Goal: Task Accomplishment & Management: Complete application form

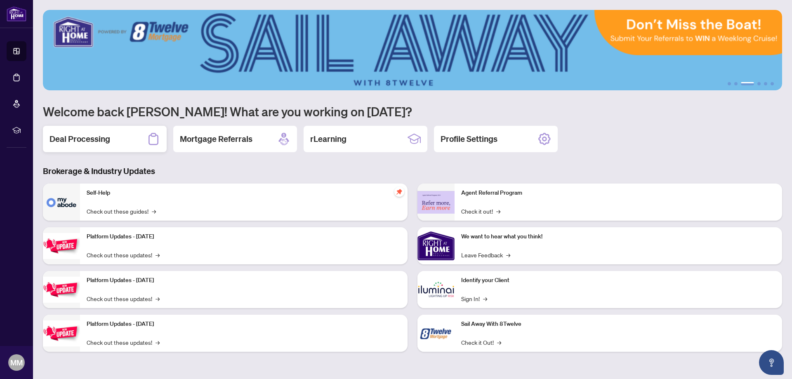
click at [93, 132] on div "Deal Processing" at bounding box center [105, 139] width 124 height 26
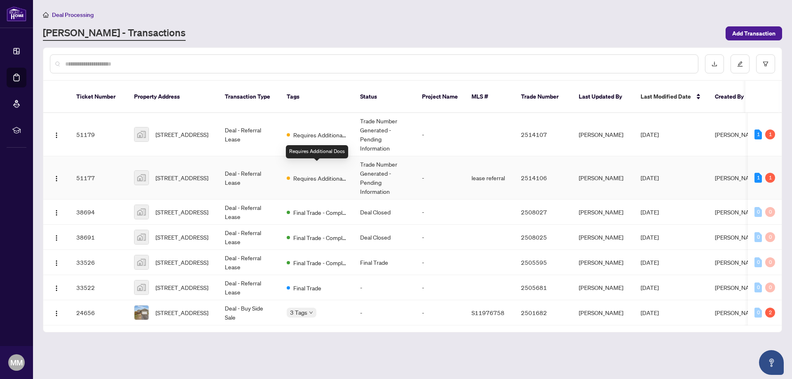
click at [335, 174] on span "Requires Additional Docs" at bounding box center [320, 178] width 54 height 9
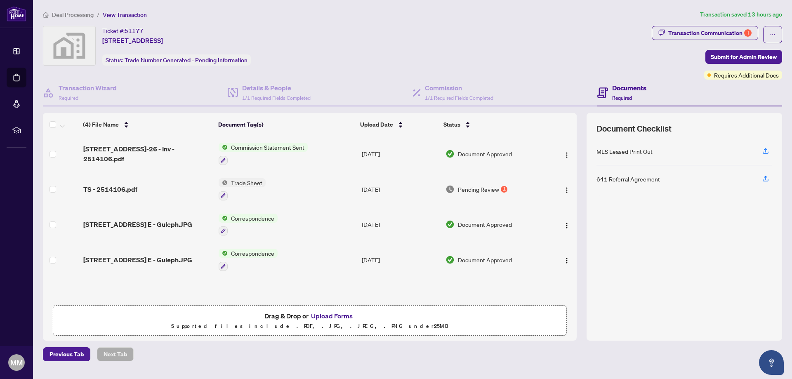
click at [246, 148] on span "Commission Statement Sent" at bounding box center [268, 147] width 80 height 9
click at [254, 147] on span "Commission Statement Sent" at bounding box center [268, 147] width 80 height 9
click at [147, 148] on span "[STREET_ADDRESS]-26 - Inv - 2514106.pdf" at bounding box center [147, 154] width 129 height 20
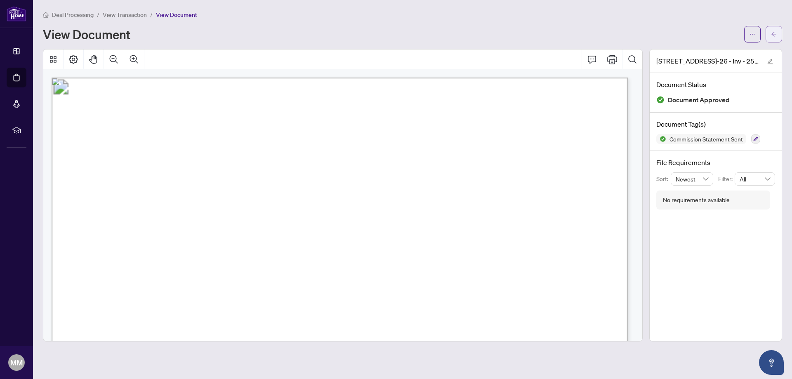
click at [777, 32] on button "button" at bounding box center [774, 34] width 16 height 16
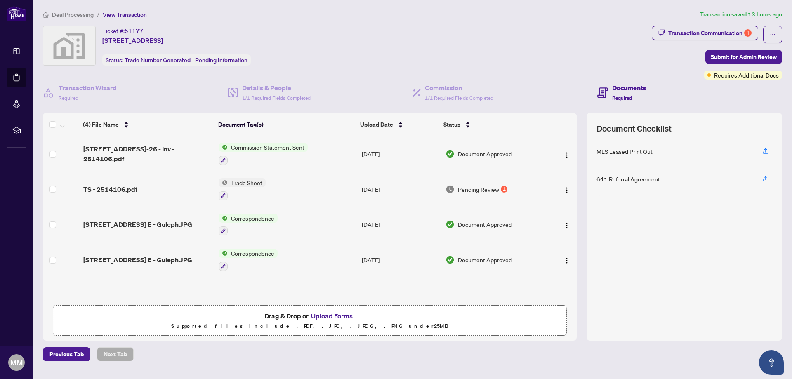
click at [243, 183] on span "Trade Sheet" at bounding box center [247, 182] width 38 height 9
click at [119, 187] on span "TS - 2514106.pdf" at bounding box center [110, 189] width 54 height 10
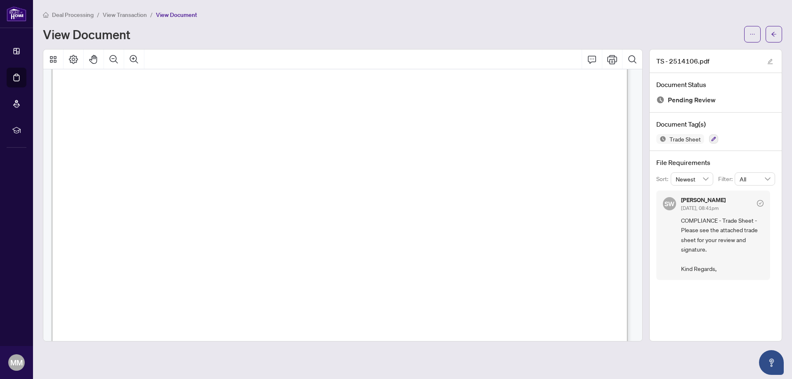
scroll to position [330, 0]
click at [610, 59] on icon "Print" at bounding box center [612, 59] width 10 height 9
click at [771, 33] on icon "arrow-left" at bounding box center [774, 34] width 6 height 6
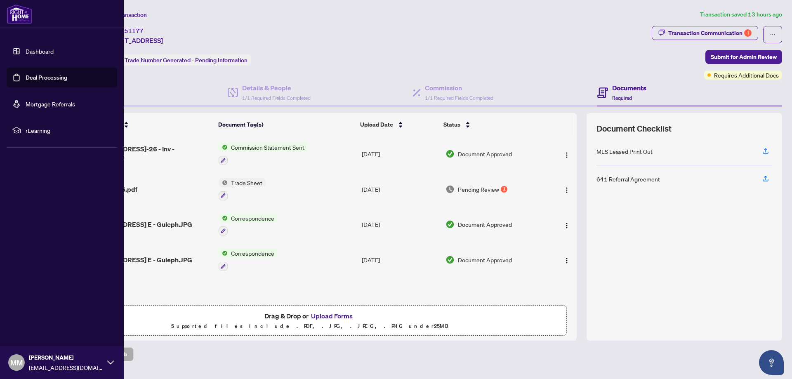
click at [44, 77] on link "Deal Processing" at bounding box center [47, 77] width 42 height 7
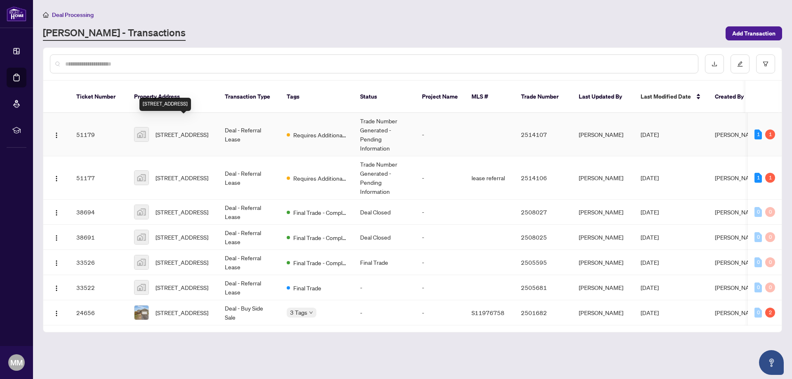
click at [208, 130] on span "[STREET_ADDRESS]" at bounding box center [182, 134] width 53 height 9
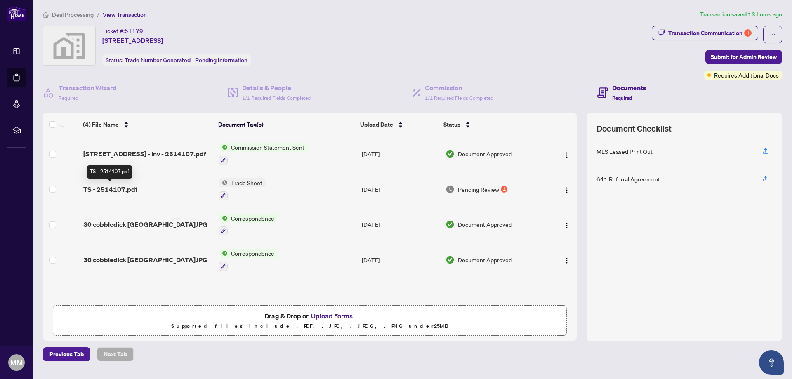
click at [126, 189] on span "TS - 2514107.pdf" at bounding box center [110, 189] width 54 height 10
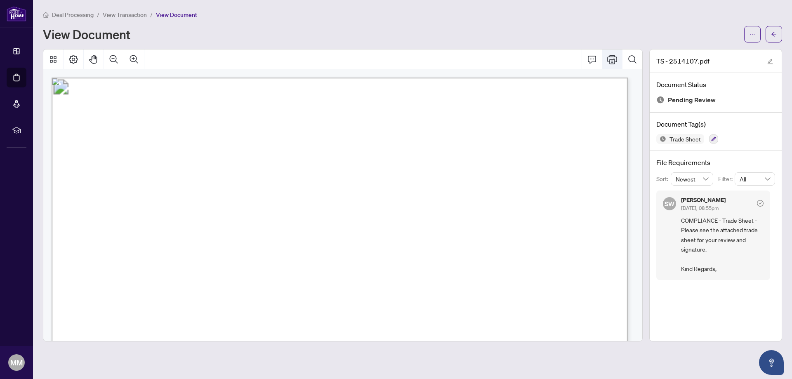
click at [615, 62] on icon "Print" at bounding box center [612, 59] width 10 height 9
click at [772, 34] on icon "arrow-left" at bounding box center [773, 34] width 5 height 5
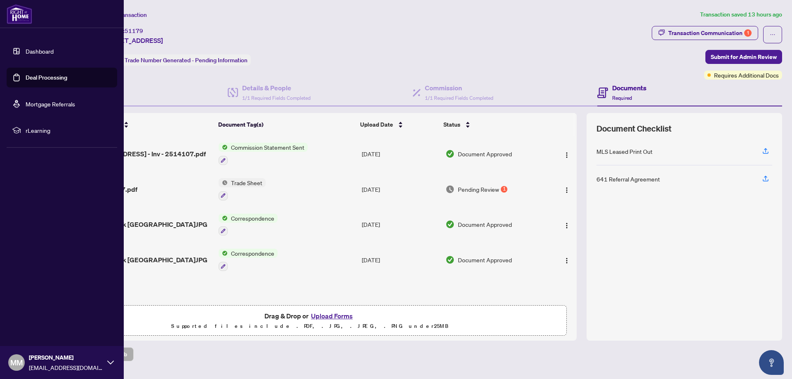
click at [42, 52] on link "Dashboard" at bounding box center [40, 50] width 28 height 7
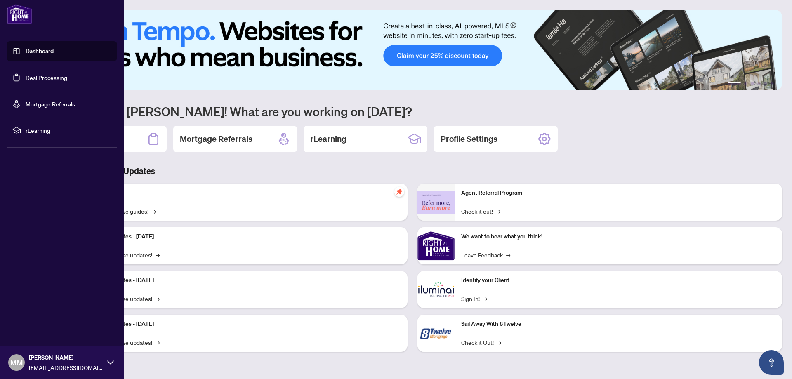
click at [46, 81] on link "Deal Processing" at bounding box center [47, 77] width 42 height 7
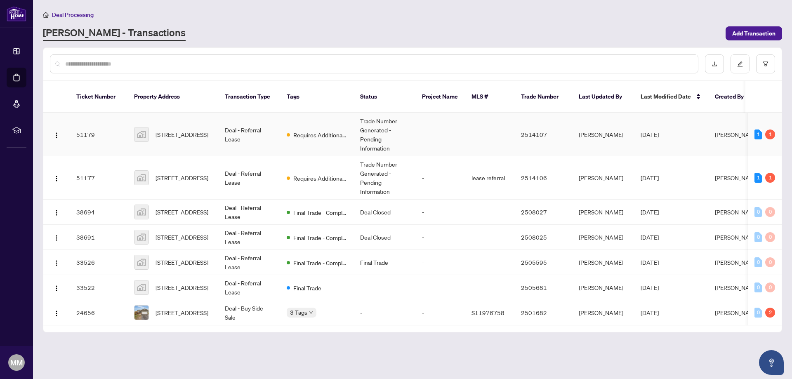
click at [260, 134] on td "Deal - Referral Lease" at bounding box center [249, 134] width 62 height 43
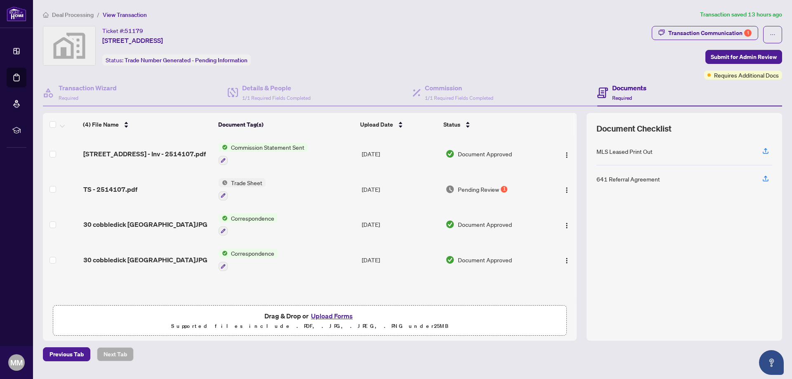
click at [337, 315] on button "Upload Forms" at bounding box center [332, 316] width 47 height 11
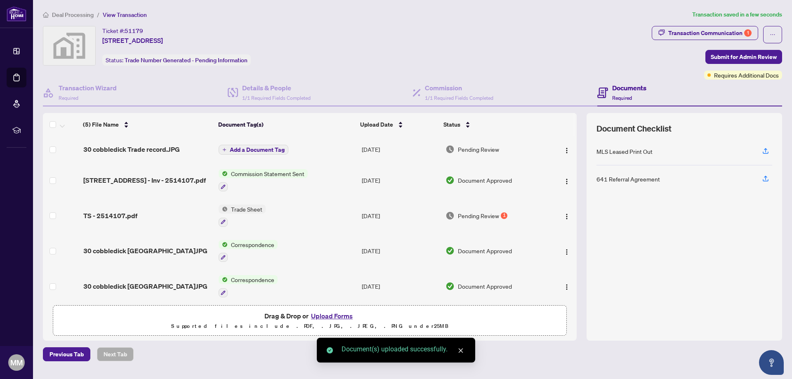
click at [258, 151] on span "Add a Document Tag" at bounding box center [257, 150] width 55 height 6
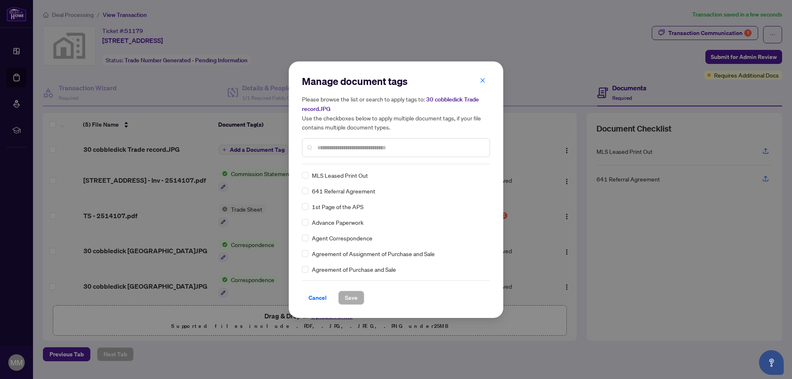
click at [345, 149] on input "text" at bounding box center [400, 147] width 166 height 9
type input "*****"
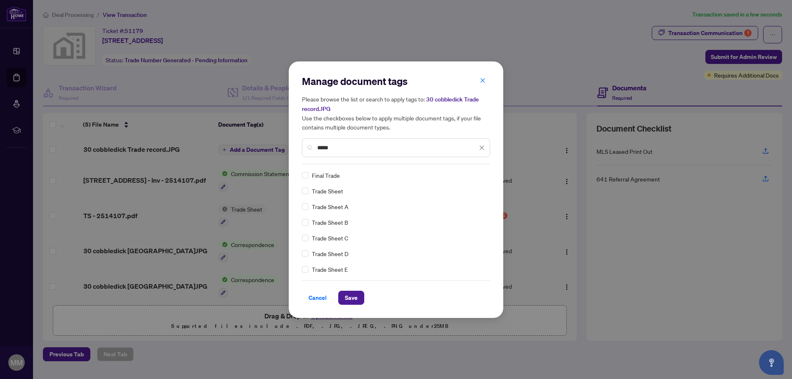
scroll to position [0, 0]
click at [351, 299] on span "Save" at bounding box center [351, 297] width 13 height 13
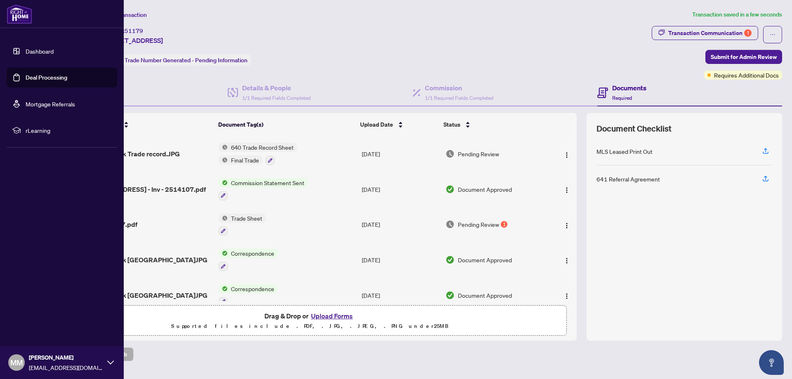
click at [53, 78] on link "Deal Processing" at bounding box center [47, 77] width 42 height 7
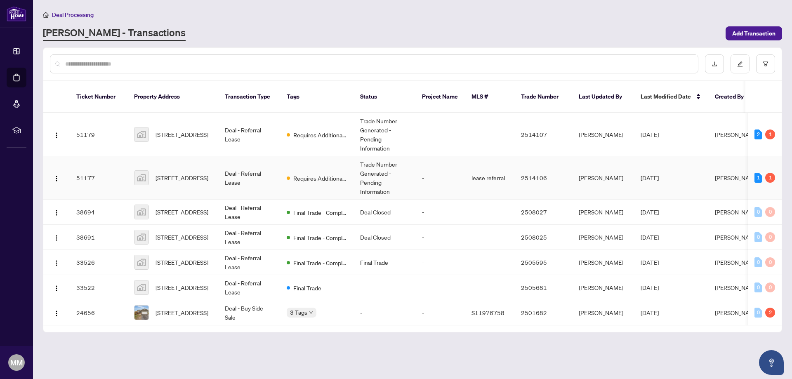
click at [189, 173] on span "[STREET_ADDRESS]" at bounding box center [182, 177] width 53 height 9
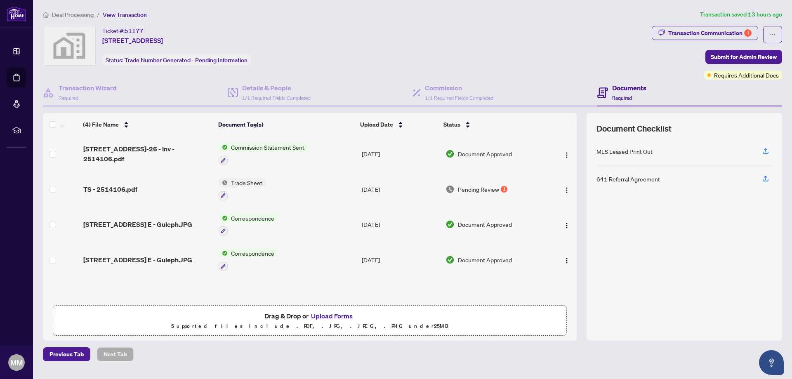
click at [331, 314] on button "Upload Forms" at bounding box center [332, 316] width 47 height 11
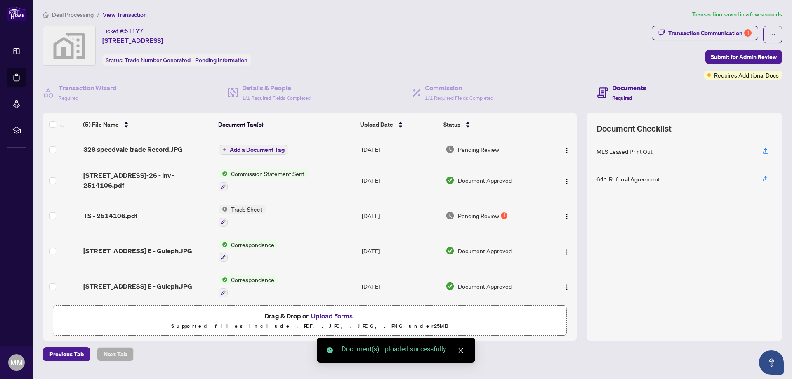
click at [269, 147] on span "Add a Document Tag" at bounding box center [257, 150] width 55 height 6
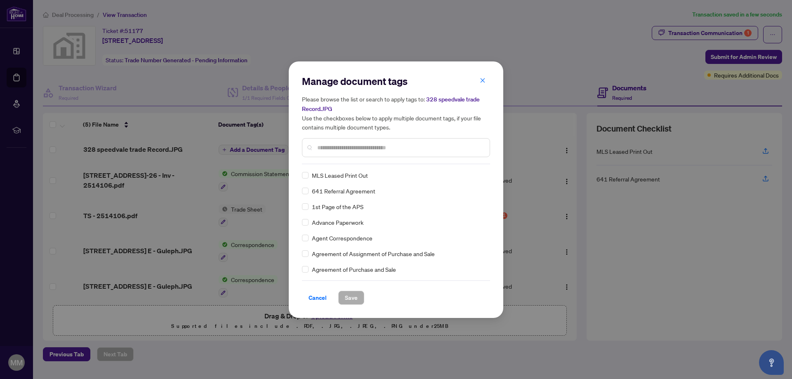
click at [357, 146] on input "text" at bounding box center [400, 147] width 166 height 9
type input "*****"
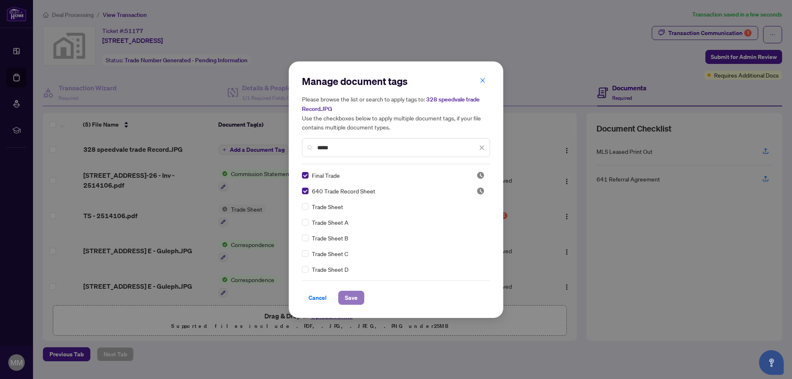
click at [356, 297] on span "Save" at bounding box center [351, 297] width 13 height 13
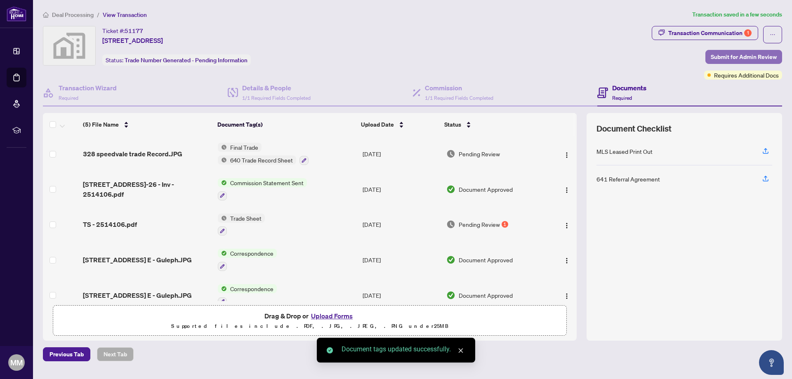
click at [737, 53] on span "Submit for Admin Review" at bounding box center [744, 56] width 66 height 13
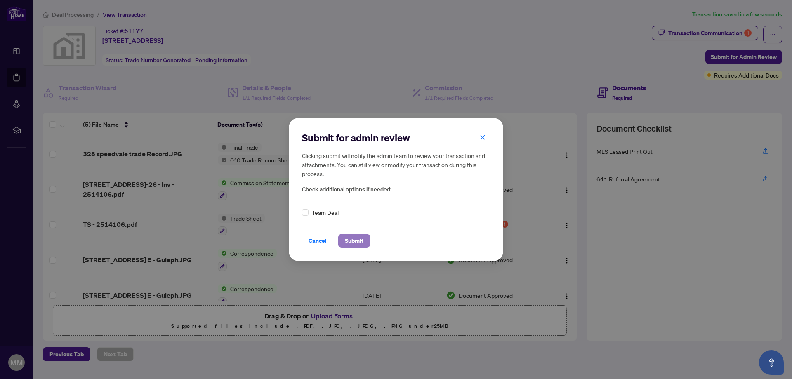
click at [361, 240] on span "Submit" at bounding box center [354, 240] width 19 height 13
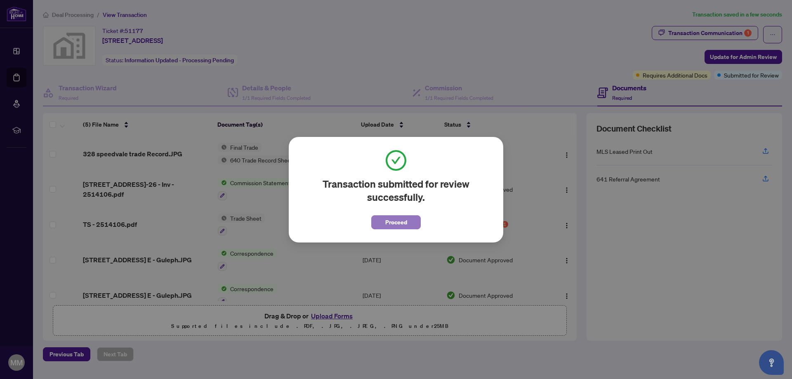
click at [393, 219] on span "Proceed" at bounding box center [396, 222] width 22 height 13
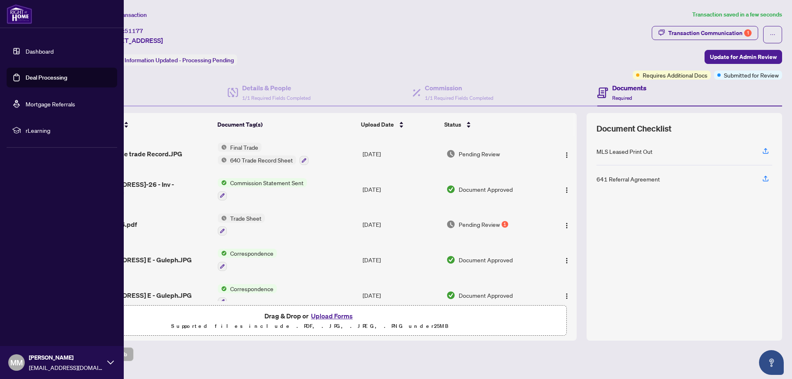
click at [37, 80] on link "Deal Processing" at bounding box center [47, 77] width 42 height 7
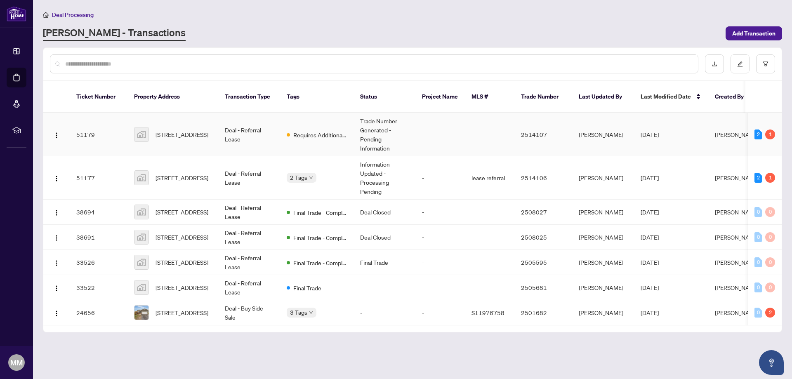
click at [237, 128] on td "Deal - Referral Lease" at bounding box center [249, 134] width 62 height 43
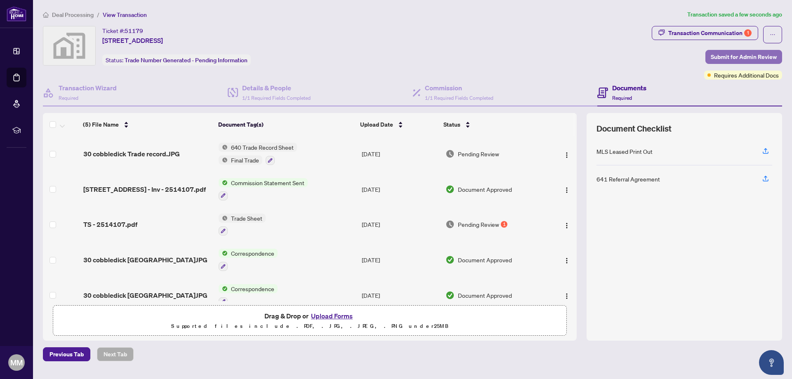
click at [750, 58] on span "Submit for Admin Review" at bounding box center [744, 56] width 66 height 13
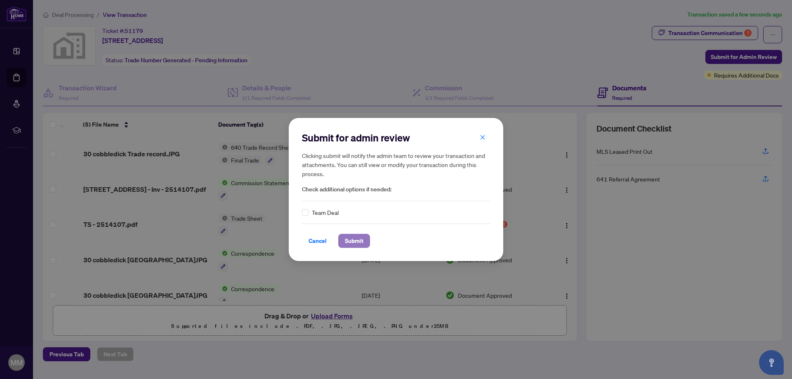
click at [363, 240] on span "Submit" at bounding box center [354, 240] width 19 height 13
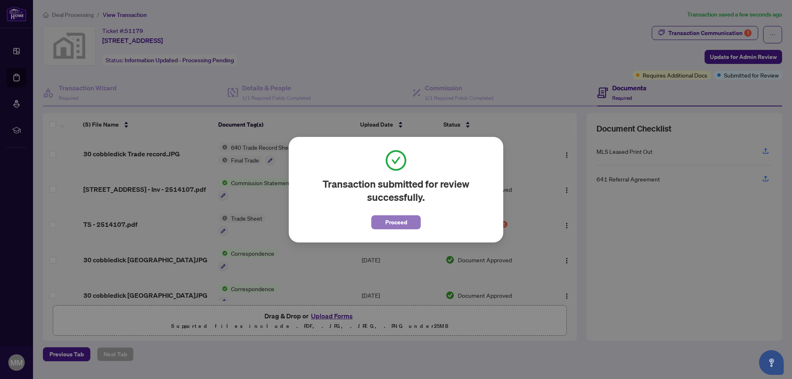
click at [407, 224] on button "Proceed" at bounding box center [395, 222] width 49 height 14
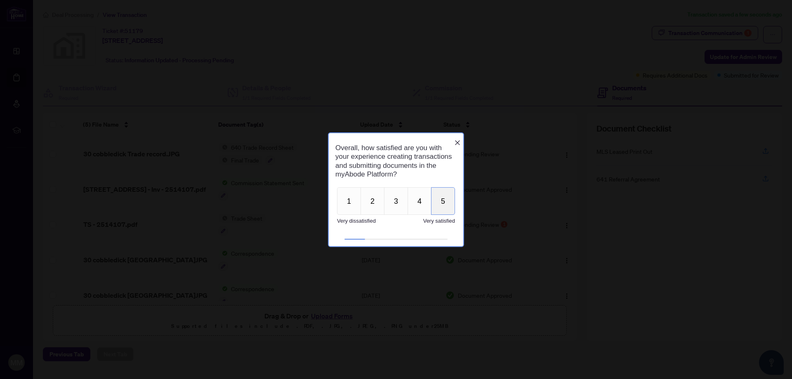
click at [438, 205] on button "5" at bounding box center [443, 201] width 24 height 28
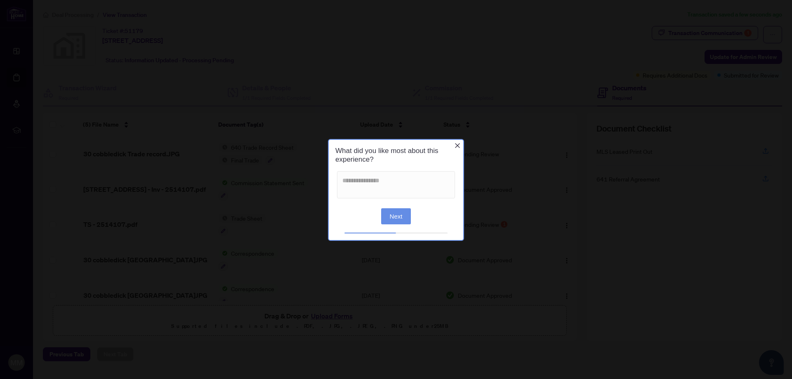
click at [404, 219] on button "Next" at bounding box center [396, 216] width 30 height 16
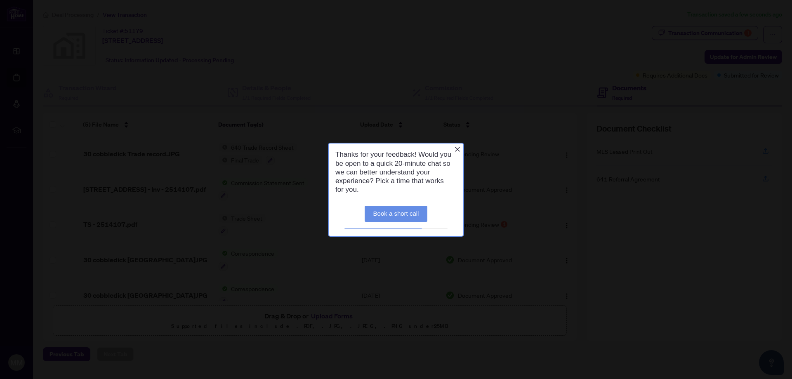
click at [459, 149] on icon "Close button" at bounding box center [457, 149] width 7 height 7
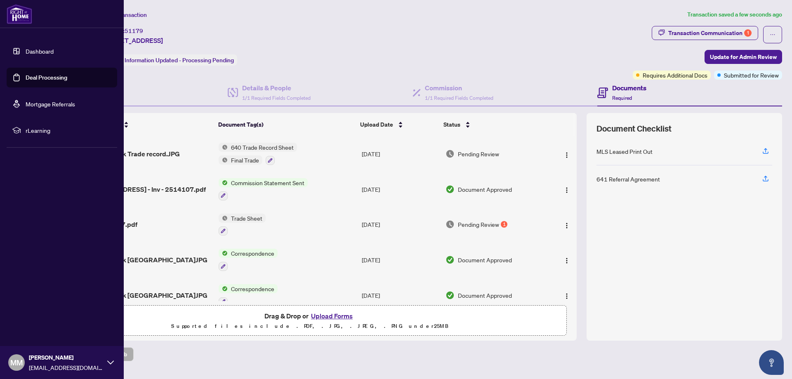
click at [26, 54] on link "Dashboard" at bounding box center [40, 50] width 28 height 7
